Goal: Task Accomplishment & Management: Manage account settings

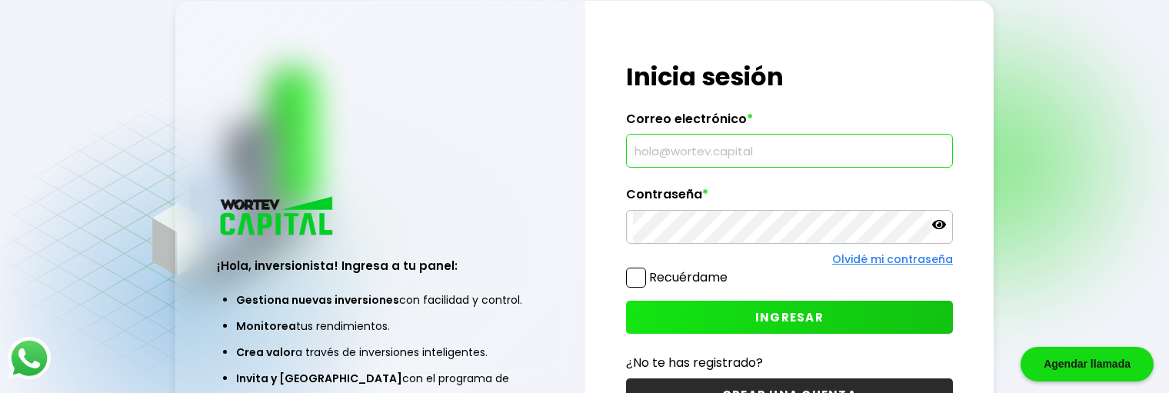
click at [720, 158] on input "text" at bounding box center [789, 151] width 313 height 32
type input "[EMAIL_ADDRESS][DOMAIN_NAME]"
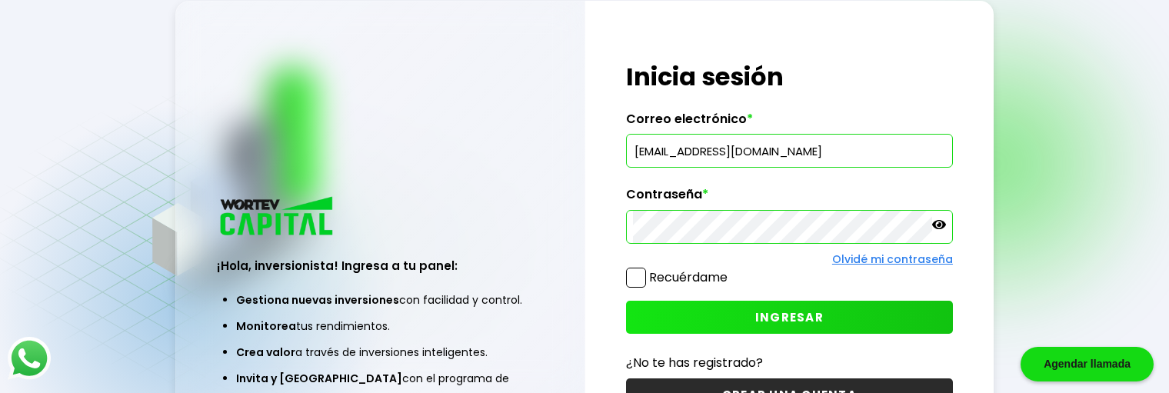
click at [797, 326] on button "INGRESAR" at bounding box center [789, 317] width 327 height 33
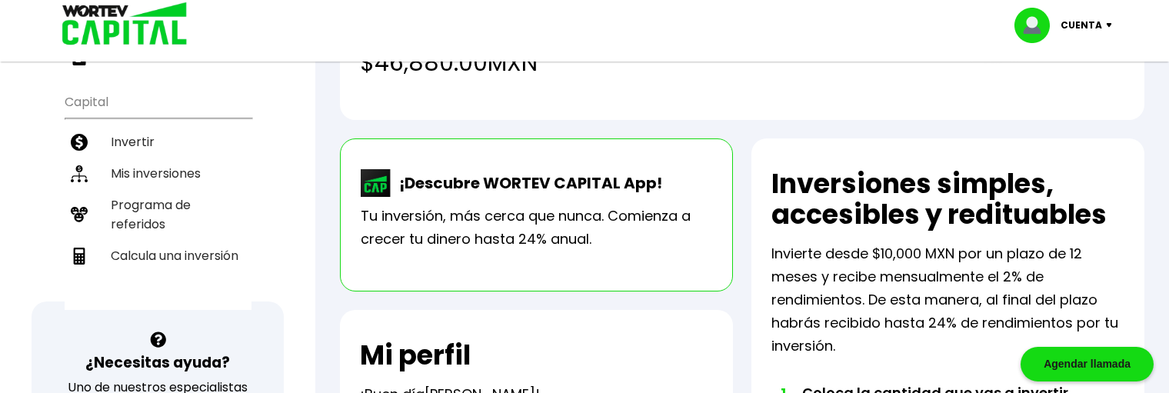
scroll to position [231, 0]
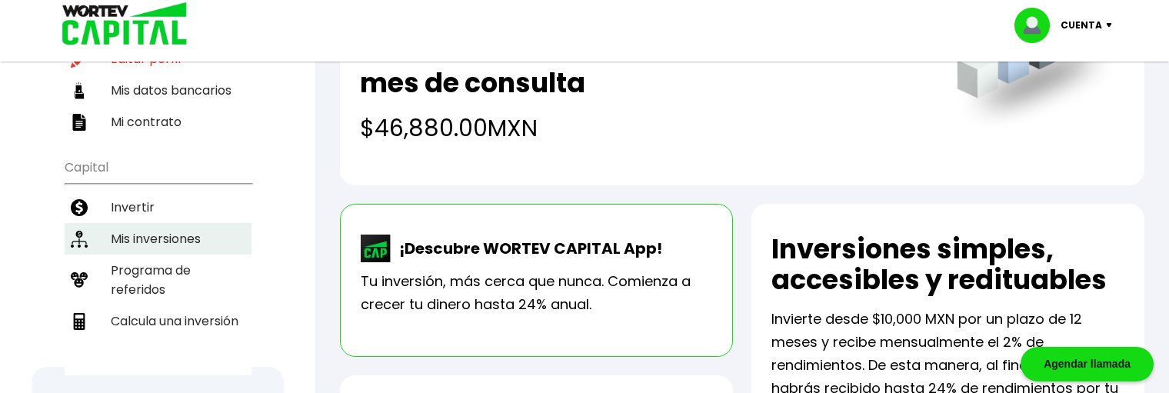
click at [157, 223] on li "Mis inversiones" at bounding box center [158, 239] width 187 height 32
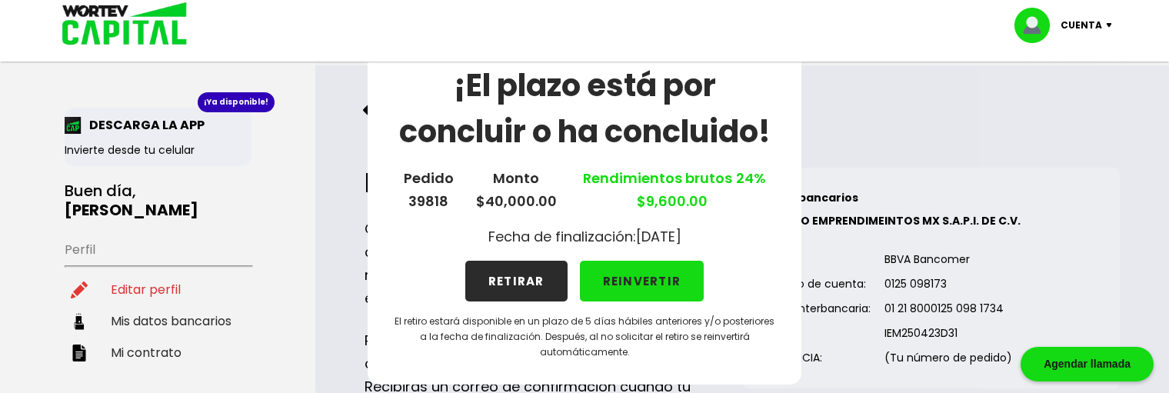
click at [540, 280] on button "RETIRAR" at bounding box center [516, 281] width 102 height 41
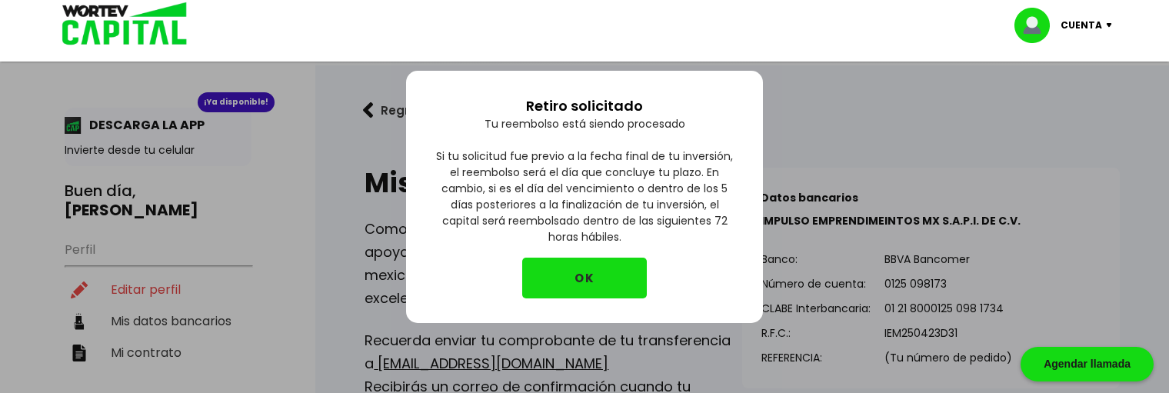
click at [614, 268] on button "OK" at bounding box center [584, 278] width 125 height 41
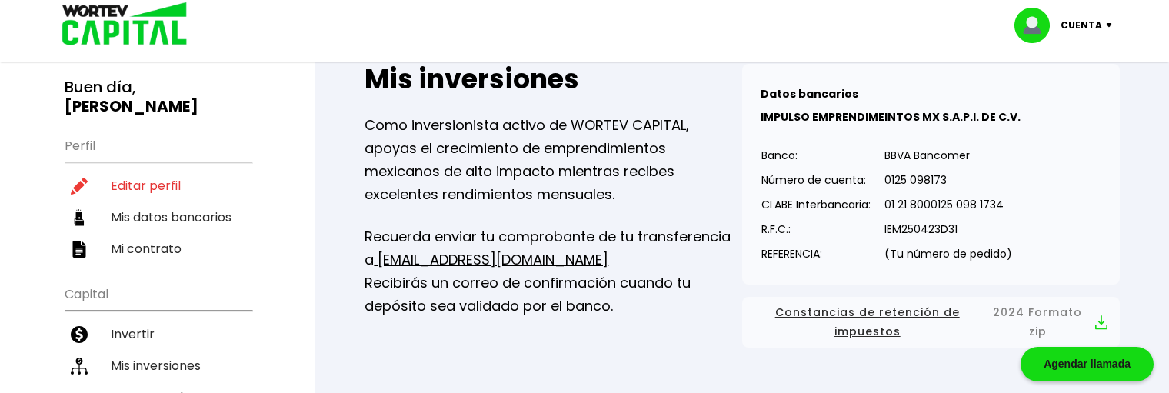
scroll to position [77, 0]
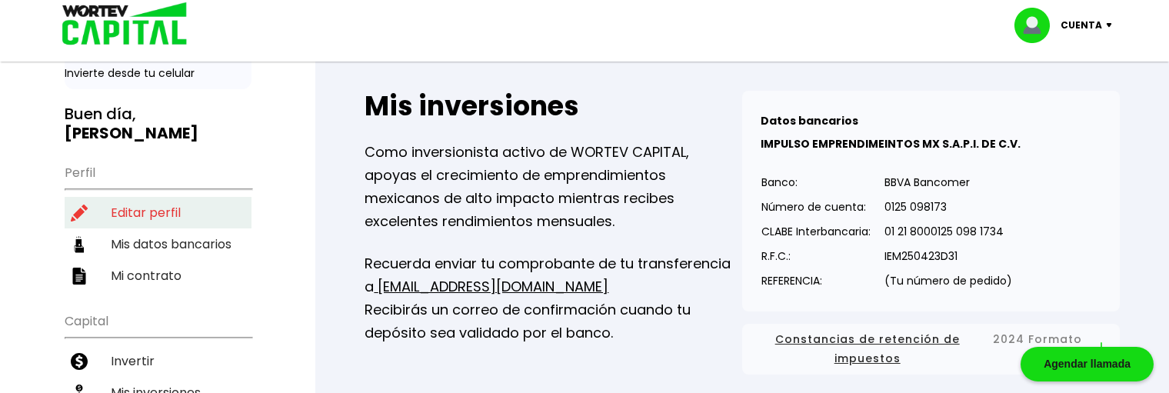
click at [145, 197] on li "Editar perfil" at bounding box center [158, 213] width 187 height 32
select select "Hombre"
select select "Licenciatura"
select select "MX"
select select "Banamex"
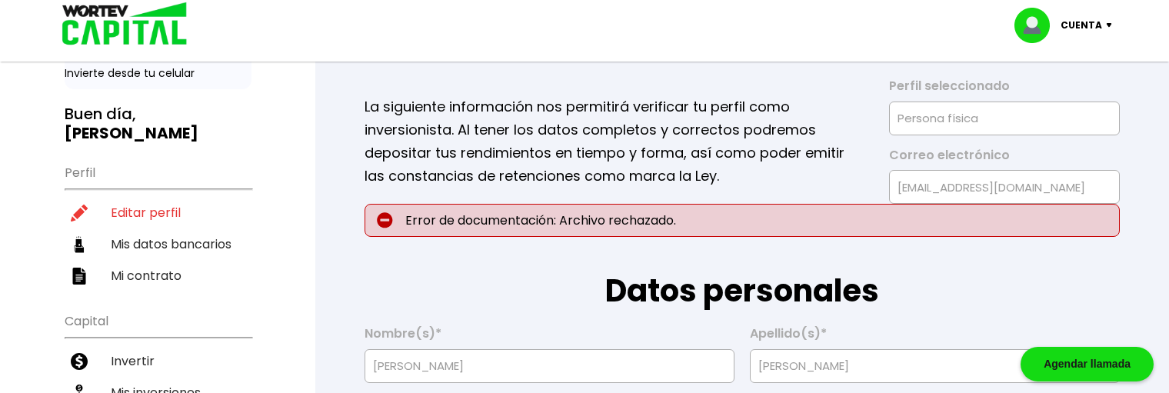
type input "[DATE]"
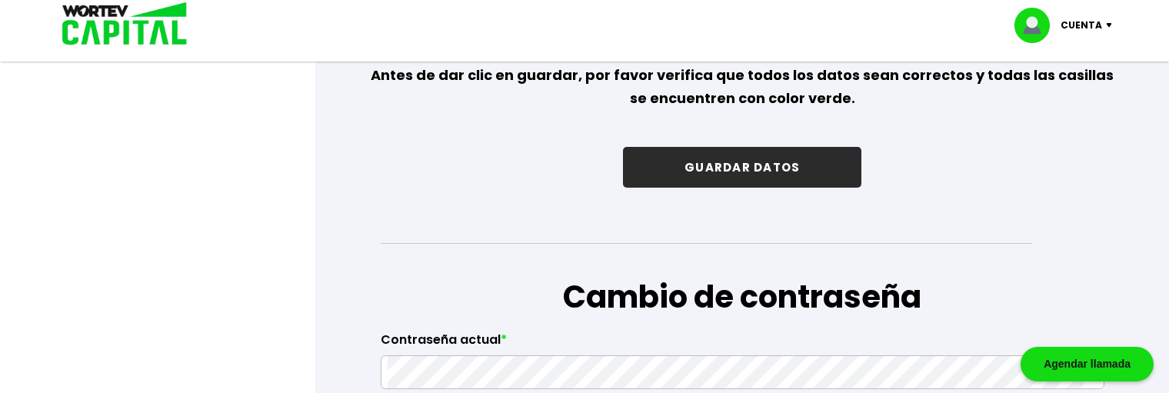
scroll to position [2383, 0]
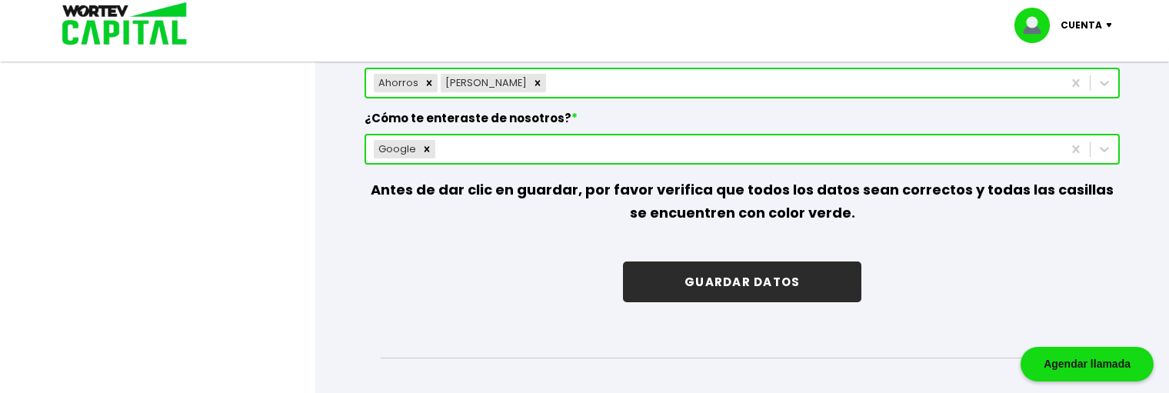
click at [1102, 27] on img at bounding box center [1112, 25] width 21 height 5
click at [1069, 105] on li "Cerrar sesión" at bounding box center [1064, 103] width 123 height 32
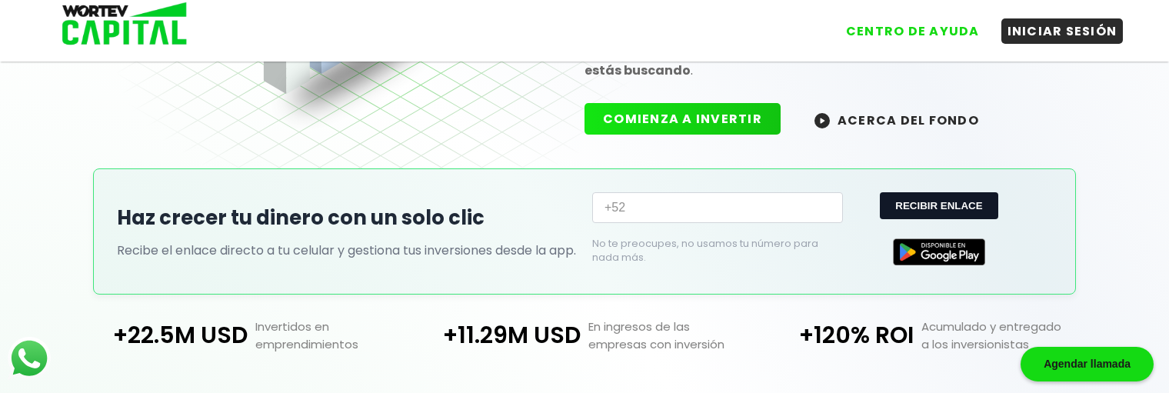
scroll to position [556, 0]
